Goal: Check status: Check status

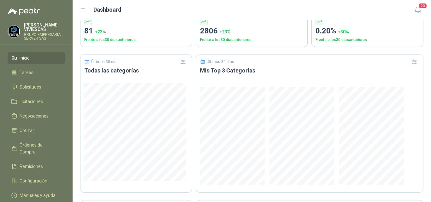
scroll to position [253, 0]
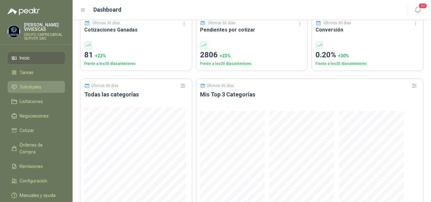
click at [27, 84] on span "Solicitudes" at bounding box center [31, 87] width 22 height 7
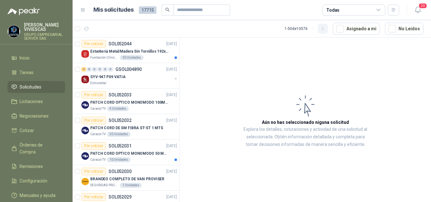
click at [323, 30] on icon "button" at bounding box center [323, 28] width 2 height 3
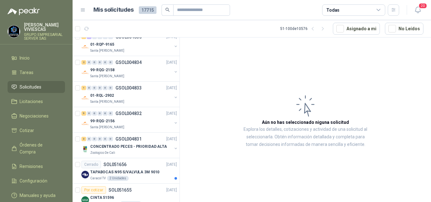
scroll to position [1126, 0]
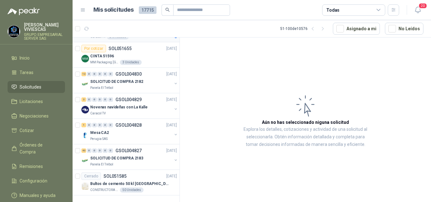
drag, startPoint x: 147, startPoint y: 160, endPoint x: 157, endPoint y: 153, distance: 12.6
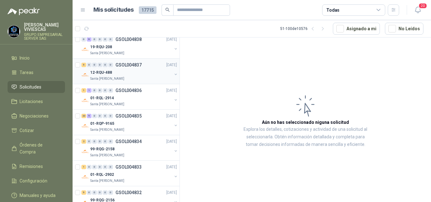
scroll to position [810, 0]
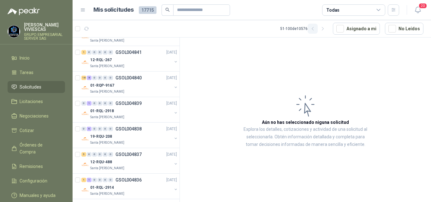
click at [312, 28] on icon "button" at bounding box center [312, 28] width 5 height 5
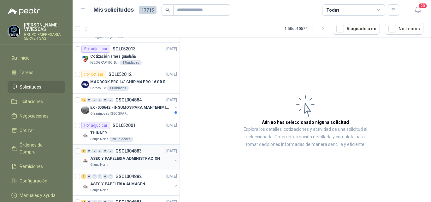
scroll to position [379, 0]
click at [123, 107] on p "EX -000642 - INSUMOS PARA MANTENIMIENTO PREVENTIVO" at bounding box center [129, 108] width 79 height 6
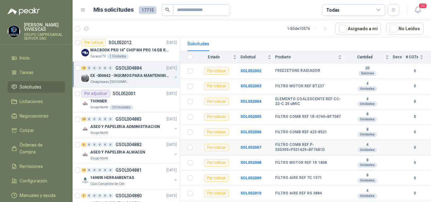
scroll to position [63, 0]
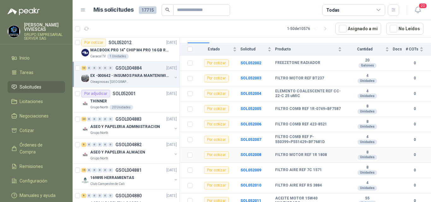
drag, startPoint x: 236, startPoint y: 148, endPoint x: 237, endPoint y: 143, distance: 5.1
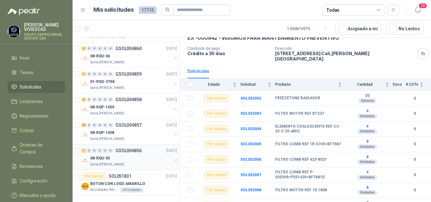
scroll to position [1126, 0]
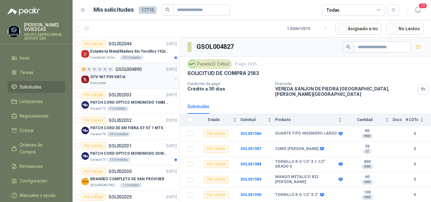
drag, startPoint x: 124, startPoint y: 84, endPoint x: 136, endPoint y: 73, distance: 16.3
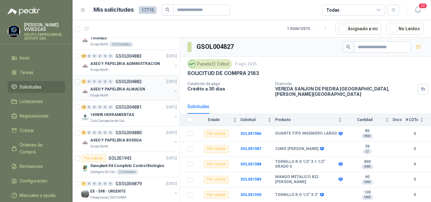
scroll to position [505, 0]
